Goal: Task Accomplishment & Management: Use online tool/utility

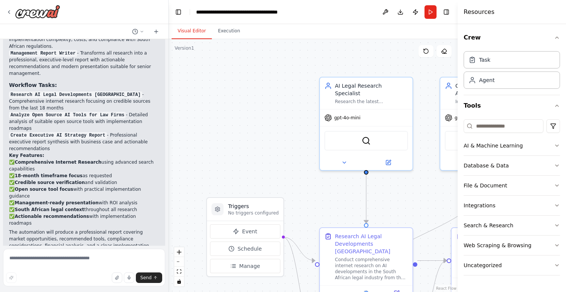
scroll to position [576, 0]
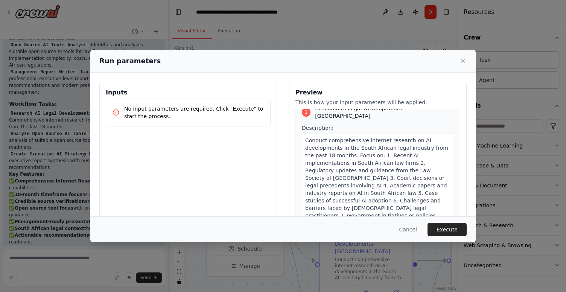
scroll to position [15, 0]
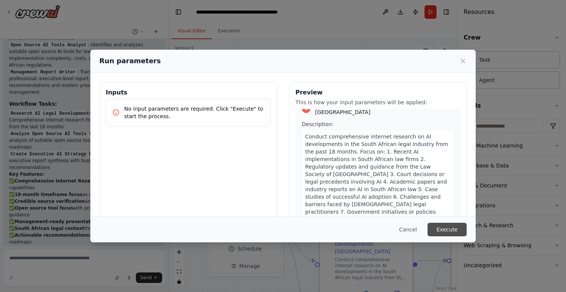
click at [458, 227] on button "Execute" at bounding box center [447, 230] width 39 height 14
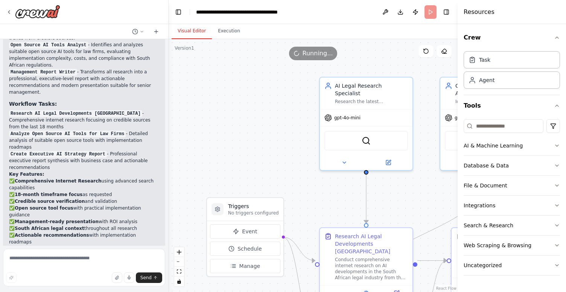
click at [197, 27] on button "Visual Editor" at bounding box center [192, 31] width 40 height 16
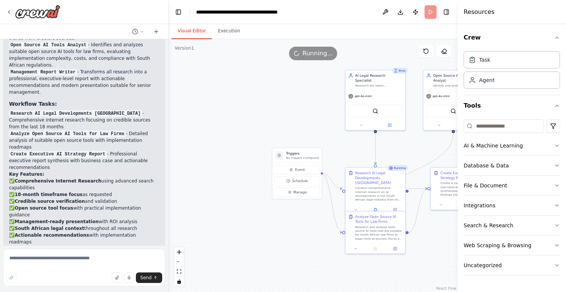
drag, startPoint x: 296, startPoint y: 167, endPoint x: 340, endPoint y: 118, distance: 65.8
click at [340, 118] on div ".deletable-edge-delete-btn { width: 20px; height: 20px; border: 0px solid #ffff…" at bounding box center [313, 165] width 289 height 253
click at [228, 34] on button "Execution" at bounding box center [229, 31] width 34 height 16
click at [195, 32] on button "Visual Editor" at bounding box center [192, 31] width 40 height 16
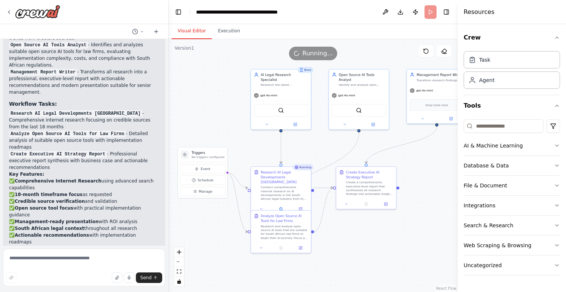
drag, startPoint x: 334, startPoint y: 136, endPoint x: 240, endPoint y: 135, distance: 94.5
click at [240, 135] on div ".deletable-edge-delete-btn { width: 20px; height: 20px; border: 0px solid #ffff…" at bounding box center [313, 165] width 289 height 253
click at [221, 33] on button "Execution" at bounding box center [229, 31] width 34 height 16
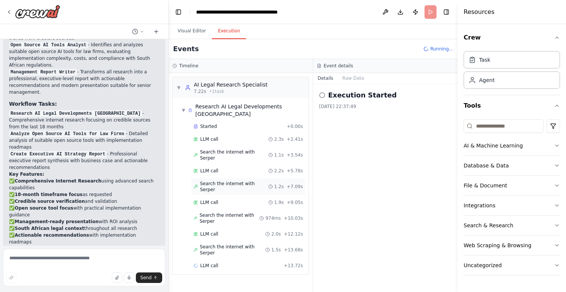
click at [210, 178] on div "Search the internet with [PERSON_NAME] 1.2s + 7.09s" at bounding box center [248, 186] width 115 height 17
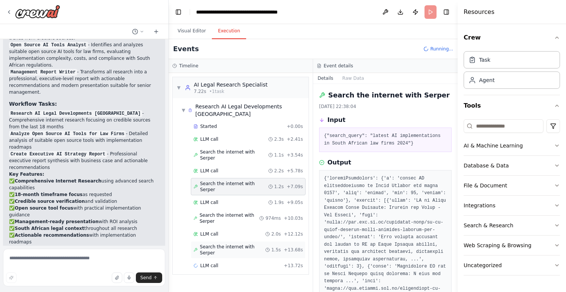
click at [223, 244] on span "Search the internet with Serper" at bounding box center [233, 250] width 66 height 12
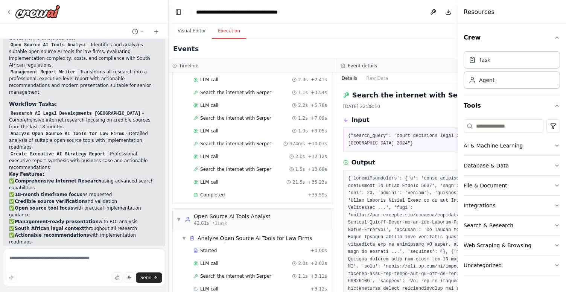
scroll to position [74, 0]
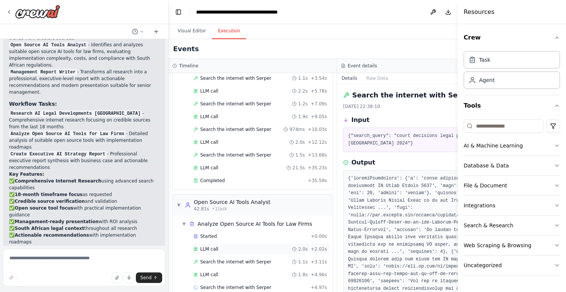
click at [214, 250] on span "LLM call" at bounding box center [209, 249] width 18 height 6
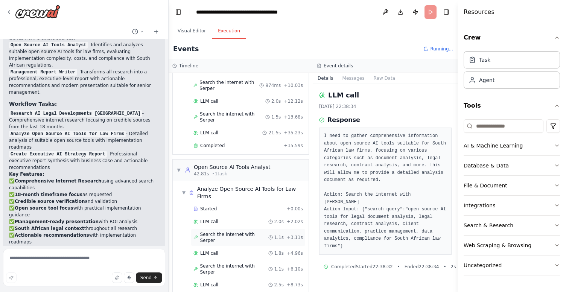
scroll to position [142, 0]
click at [231, 230] on span "Search the internet with Serper" at bounding box center [234, 236] width 68 height 12
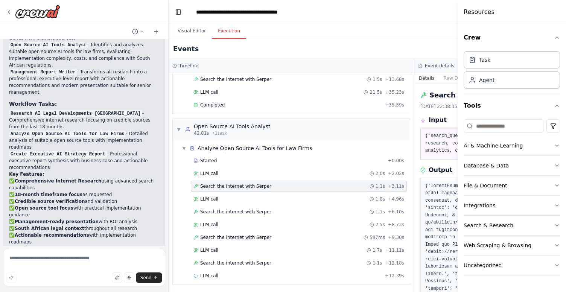
scroll to position [128, 0]
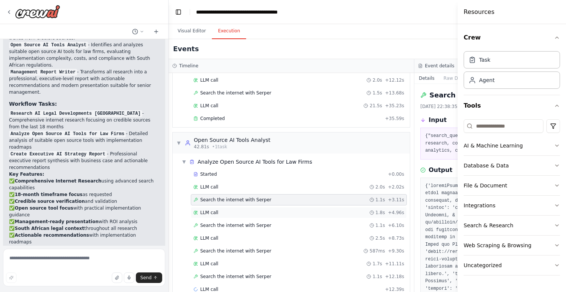
click at [228, 217] on div "LLM call 1.8s + 4.96s" at bounding box center [299, 212] width 216 height 11
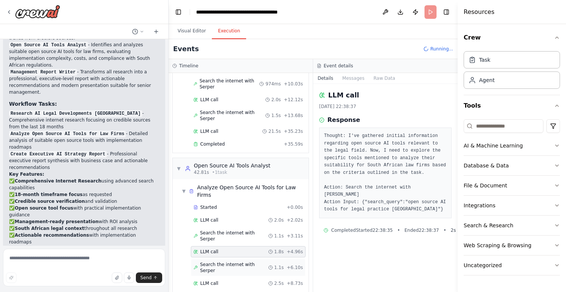
scroll to position [170, 0]
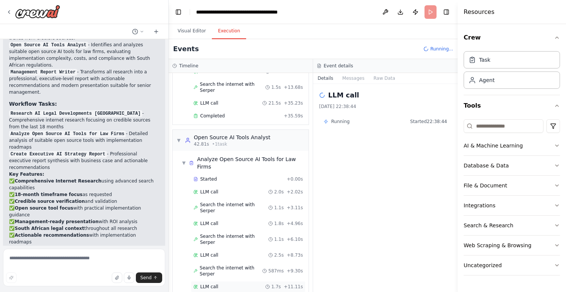
click at [212, 281] on div "LLM call 1.7s + 11.11s" at bounding box center [248, 286] width 115 height 11
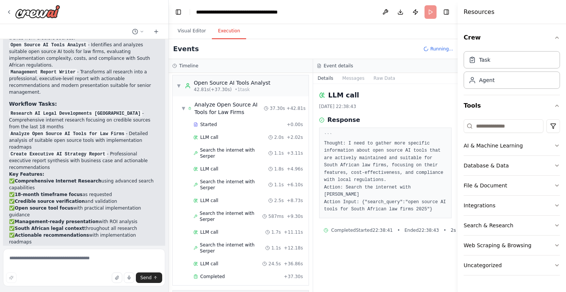
scroll to position [251, 0]
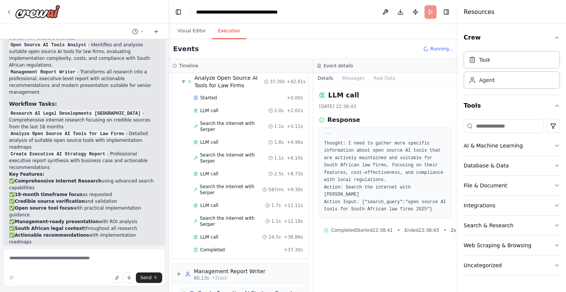
click at [209, 290] on span "Create Executive AI Strategy Report" at bounding box center [245, 294] width 95 height 8
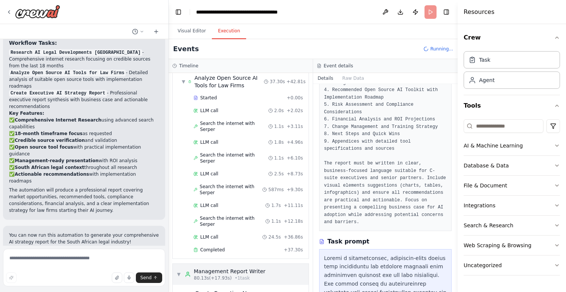
scroll to position [272, 0]
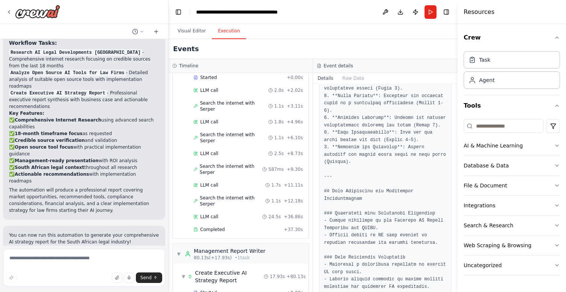
scroll to position [1171, 0]
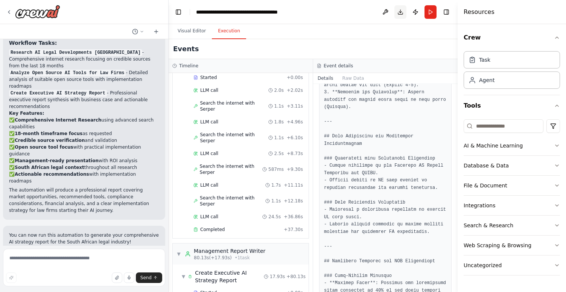
click at [400, 14] on button "Download" at bounding box center [401, 12] width 12 height 14
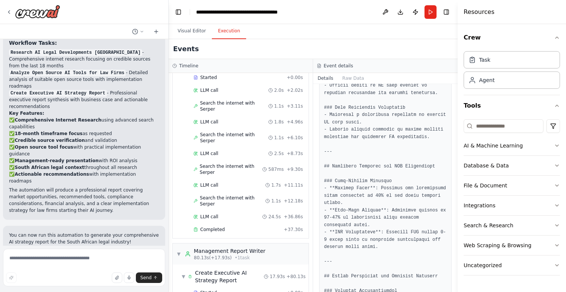
scroll to position [1409, 0]
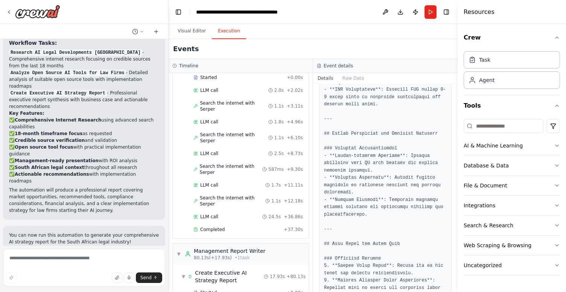
click at [325, 16] on header "**********" at bounding box center [313, 12] width 289 height 24
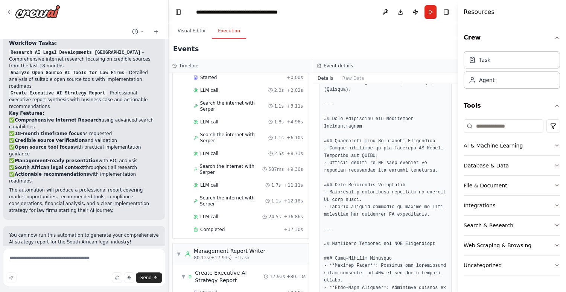
scroll to position [1196, 0]
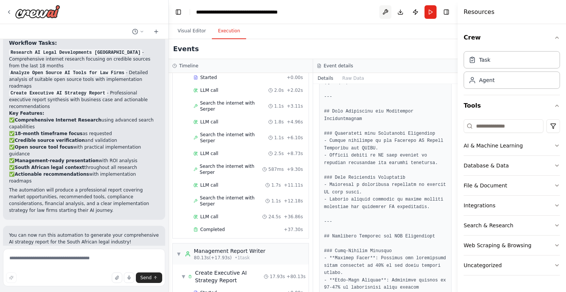
click at [386, 11] on button at bounding box center [386, 12] width 12 height 14
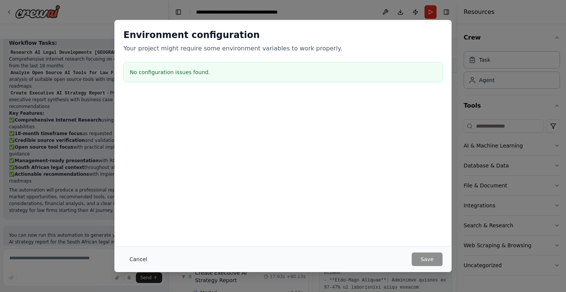
click at [132, 259] on button "Cancel" at bounding box center [138, 260] width 30 height 14
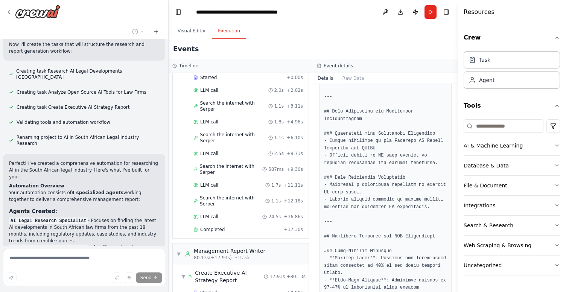
scroll to position [559, 0]
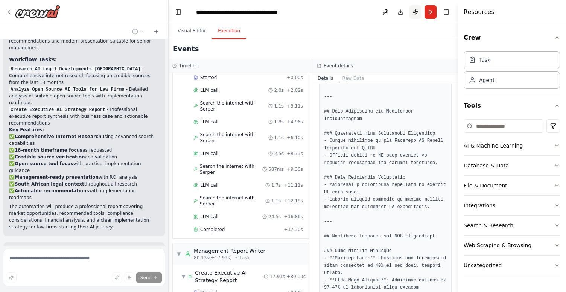
click at [415, 12] on button "Publish" at bounding box center [416, 12] width 12 height 14
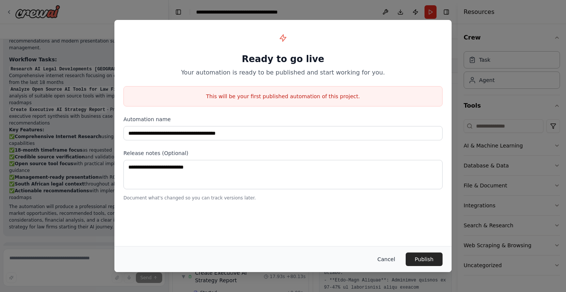
scroll to position [578, 0]
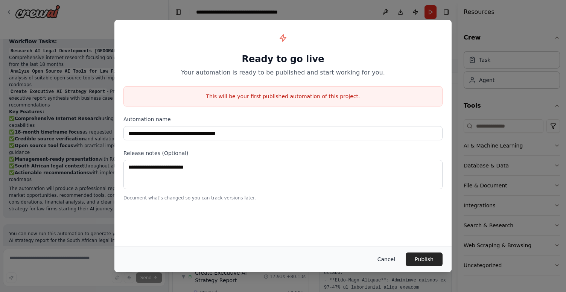
click at [388, 261] on button "Cancel" at bounding box center [387, 260] width 30 height 14
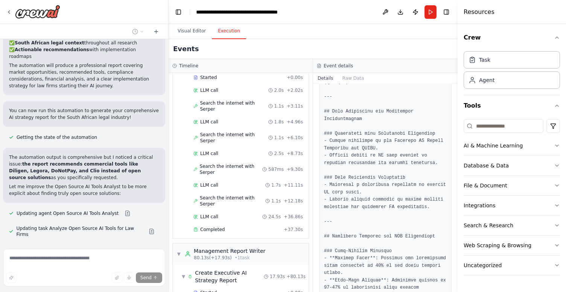
scroll to position [705, 0]
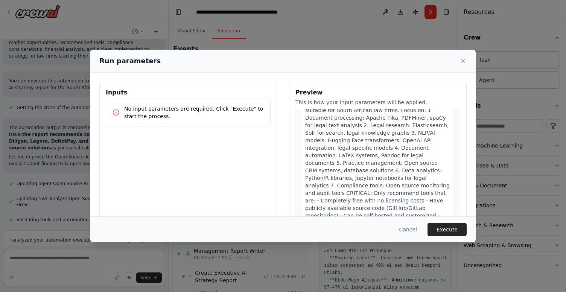
scroll to position [385, 0]
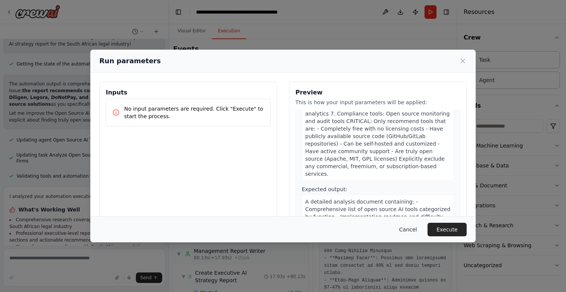
click at [413, 230] on button "Cancel" at bounding box center [408, 230] width 30 height 14
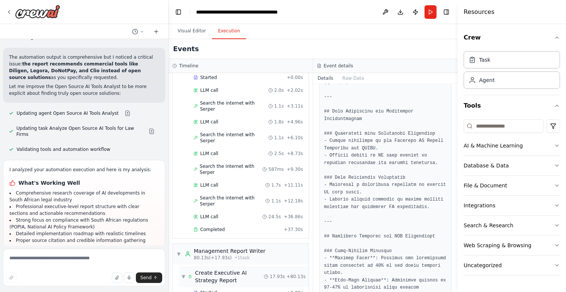
scroll to position [801, 0]
